Goal: Contribute content: Contribute content

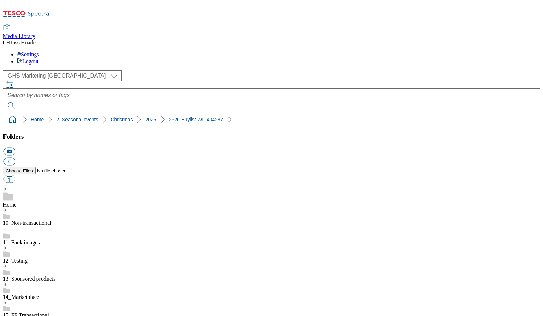
select select "flare-ghs-mktg"
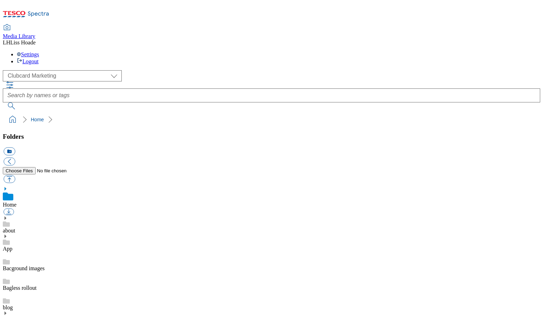
scroll to position [1, 0]
click at [47, 70] on select "Clubcard Marketing Dotcom UK GHS Marketing UK GHS Product UK GHS ROI" at bounding box center [62, 75] width 119 height 11
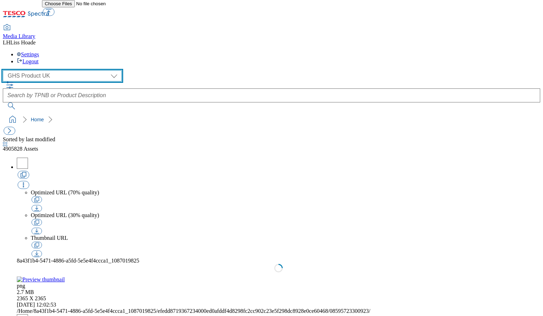
click at [60, 70] on select "Clubcard Marketing Dotcom UK GHS Marketing UK GHS Product UK GHS ROI" at bounding box center [62, 75] width 119 height 11
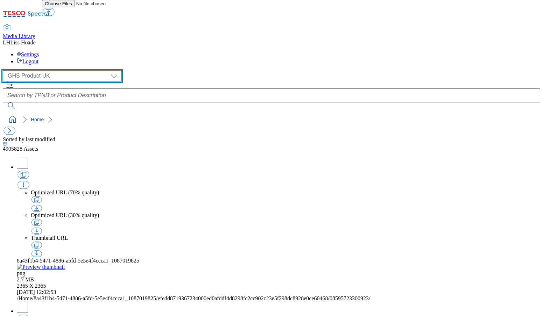
select select "flare-ghs-mktg"
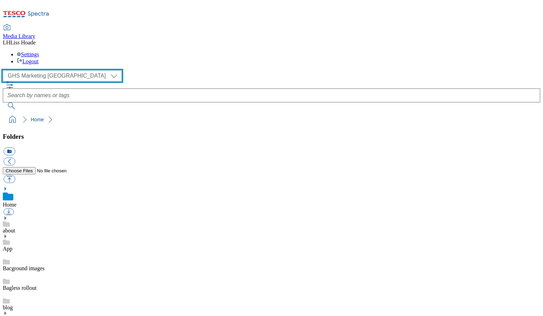
scroll to position [1, 0]
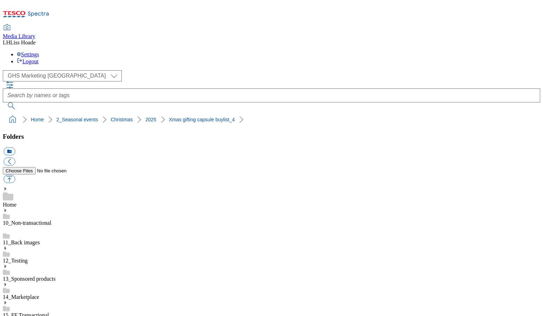
scroll to position [243, 0]
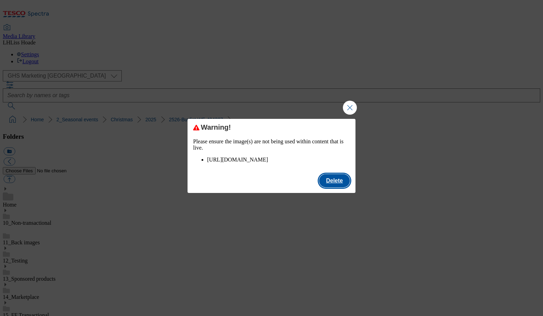
click at [340, 187] on button "Delete" at bounding box center [334, 180] width 31 height 13
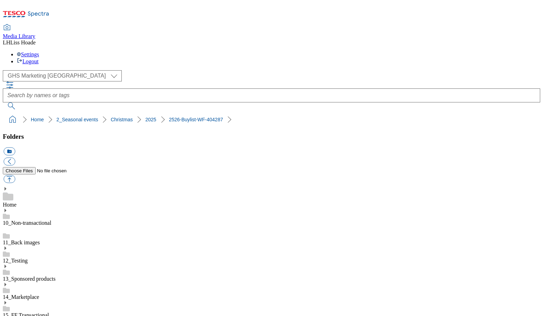
scroll to position [315, 0]
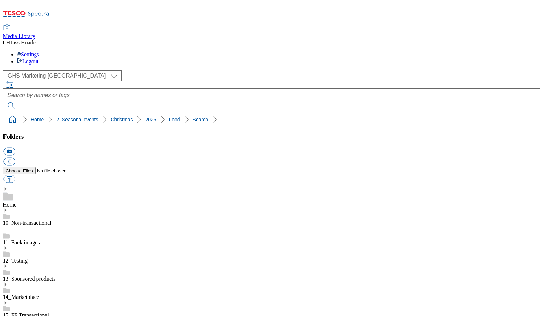
click at [15, 175] on button "button" at bounding box center [9, 179] width 12 height 8
type input "C:\fakepath\2526-GHS-BLthumb-246-cookware.jpg"
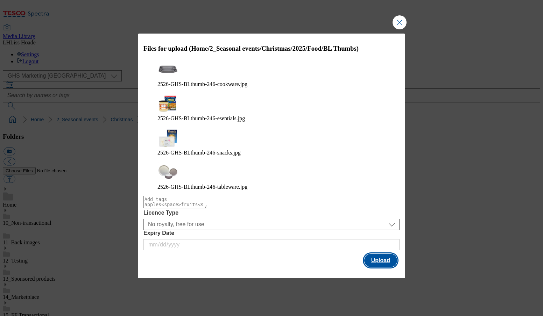
click at [380, 254] on button "Upload" at bounding box center [380, 260] width 33 height 13
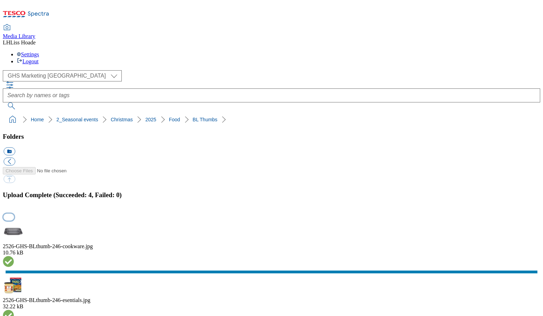
click at [14, 214] on button "button" at bounding box center [8, 217] width 10 height 7
